Goal: Information Seeking & Learning: Learn about a topic

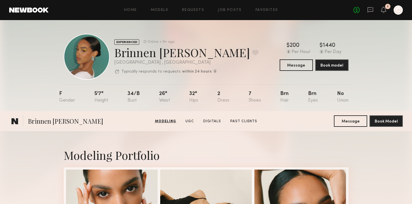
scroll to position [352, 0]
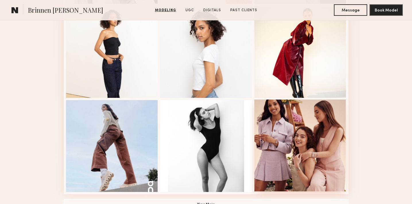
click at [307, 163] on div at bounding box center [301, 146] width 92 height 92
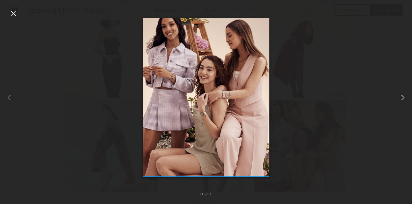
click at [401, 97] on common-icon at bounding box center [403, 97] width 9 height 9
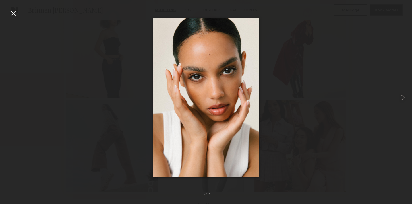
click at [370, 71] on div at bounding box center [206, 97] width 412 height 177
click at [88, 51] on div at bounding box center [206, 97] width 412 height 177
click at [14, 11] on div at bounding box center [13, 13] width 9 height 9
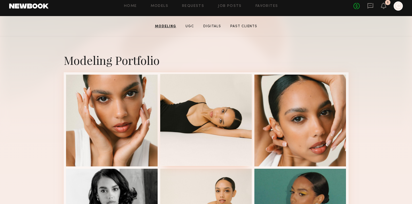
scroll to position [1, 0]
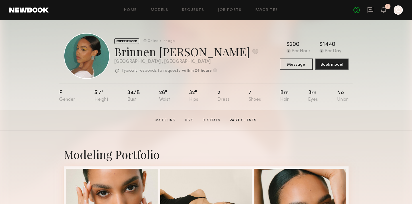
click at [214, 118] on section "Modeling UGC Digitals Past Clients" at bounding box center [206, 121] width 106 height 6
click at [214, 120] on link "Digitals" at bounding box center [212, 120] width 22 height 5
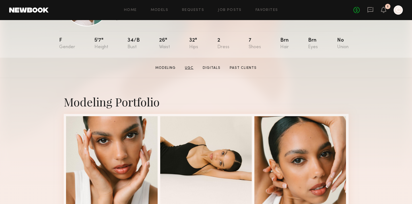
click at [191, 66] on link "UGC" at bounding box center [189, 68] width 13 height 5
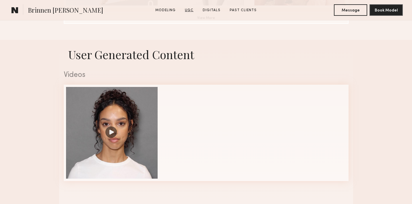
scroll to position [544, 0]
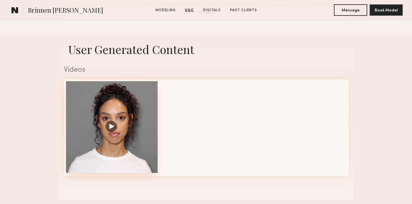
click at [137, 107] on div at bounding box center [112, 127] width 92 height 92
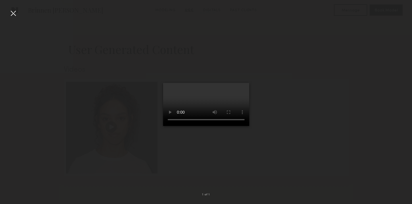
click at [32, 148] on div at bounding box center [206, 97] width 412 height 177
click at [372, 89] on div at bounding box center [206, 97] width 412 height 177
click at [368, 45] on div at bounding box center [206, 97] width 412 height 177
click at [10, 14] on div at bounding box center [13, 13] width 9 height 9
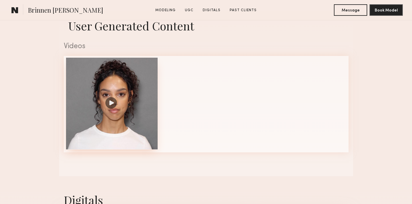
scroll to position [410, 0]
